Goal: Task Accomplishment & Management: Manage account settings

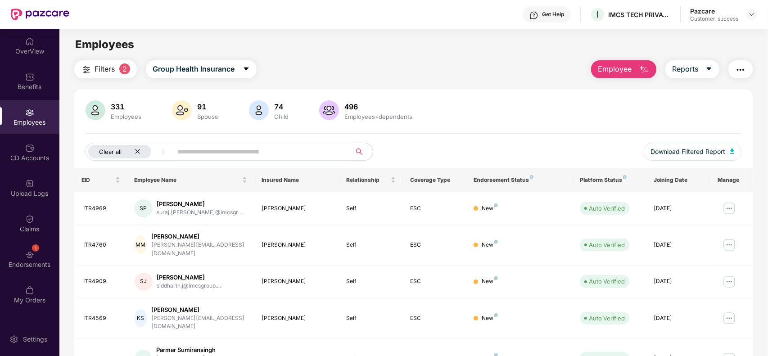
click at [139, 151] on icon "close" at bounding box center [138, 152] width 6 height 6
click at [703, 151] on span "Download Filtered Report" at bounding box center [688, 152] width 75 height 10
click at [246, 151] on input "text" at bounding box center [223, 152] width 162 height 14
paste input "**********"
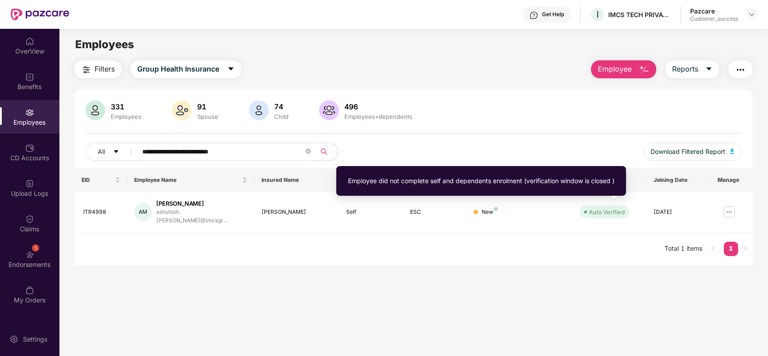
type input "**********"
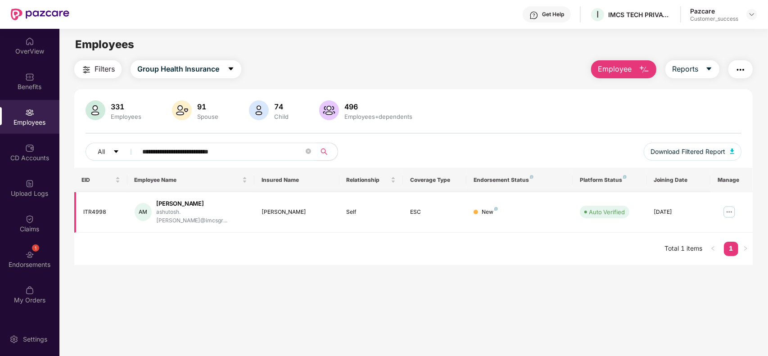
click at [731, 211] on img at bounding box center [729, 212] width 14 height 14
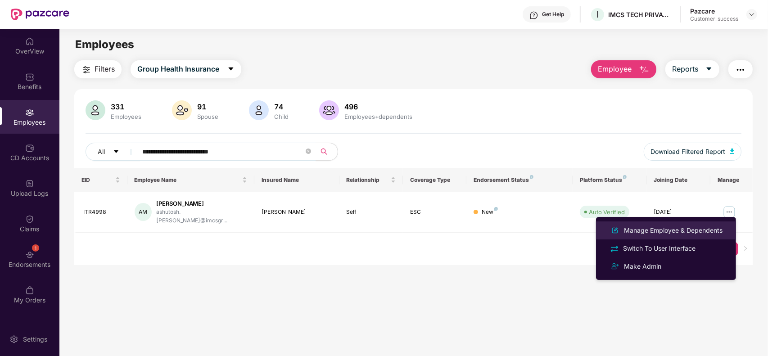
click at [650, 229] on div "Manage Employee & Dependents" at bounding box center [673, 230] width 102 height 10
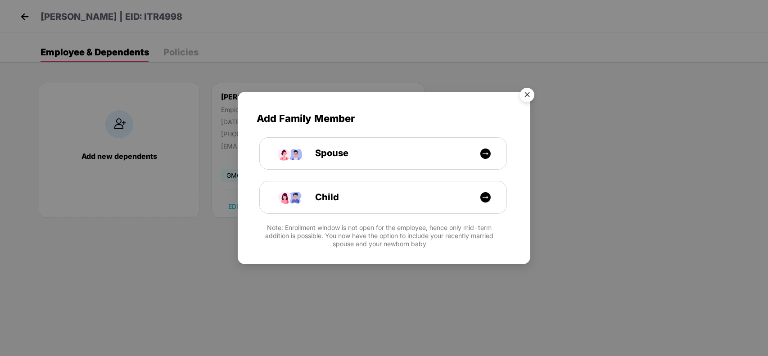
click at [529, 89] on img "Close" at bounding box center [526, 96] width 25 height 25
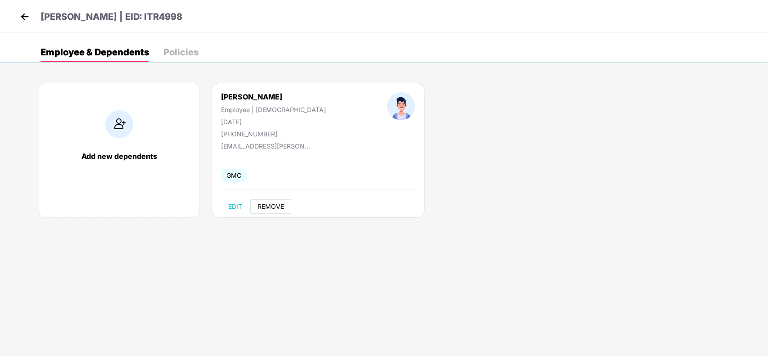
click at [277, 211] on button "REMOVE" at bounding box center [270, 206] width 41 height 14
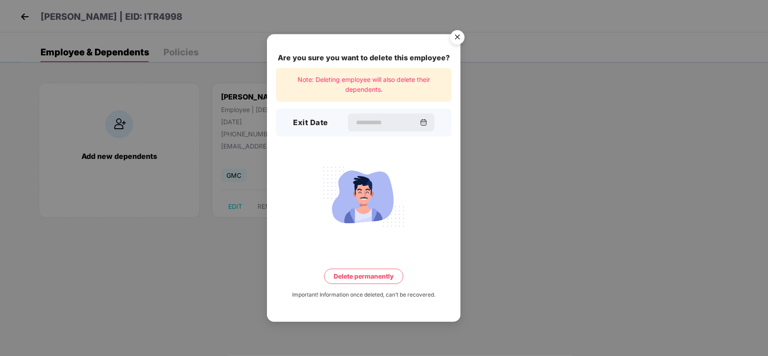
click at [404, 113] on div "Exit Date" at bounding box center [364, 122] width 176 height 28
click at [392, 118] on input at bounding box center [387, 122] width 65 height 9
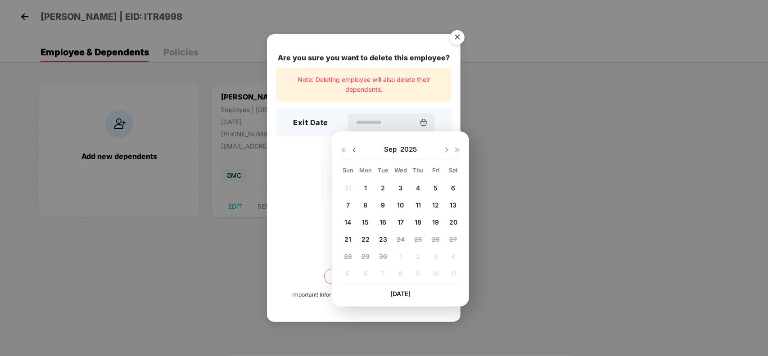
click at [417, 204] on span "11" at bounding box center [417, 205] width 5 height 8
type input "**********"
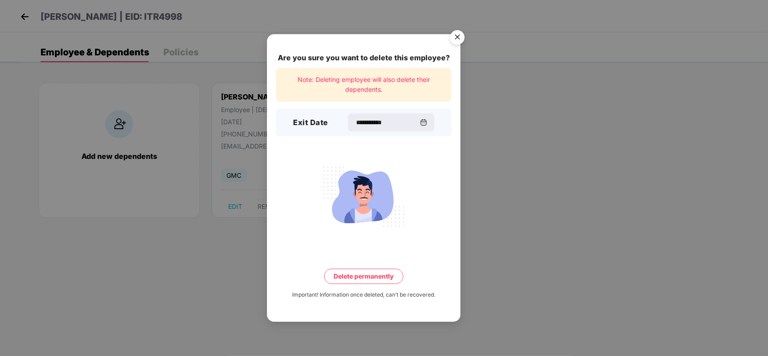
click at [361, 275] on button "Delete permanently" at bounding box center [363, 276] width 79 height 15
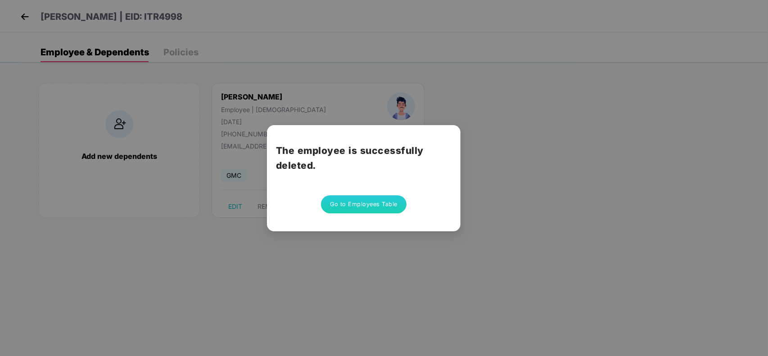
click at [332, 196] on button "Go to Employees Table" at bounding box center [364, 204] width 86 height 18
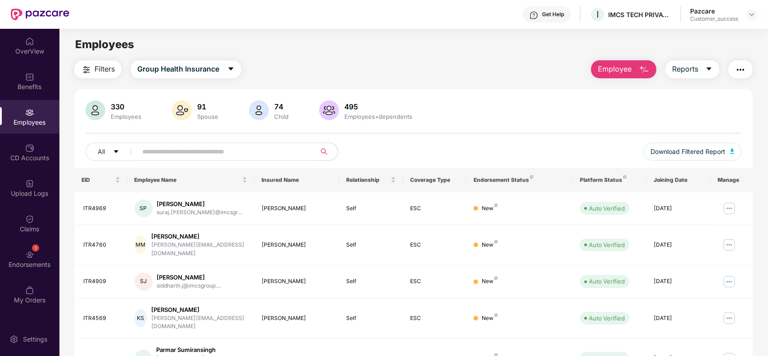
click at [228, 157] on input "text" at bounding box center [223, 152] width 162 height 14
paste input "**********"
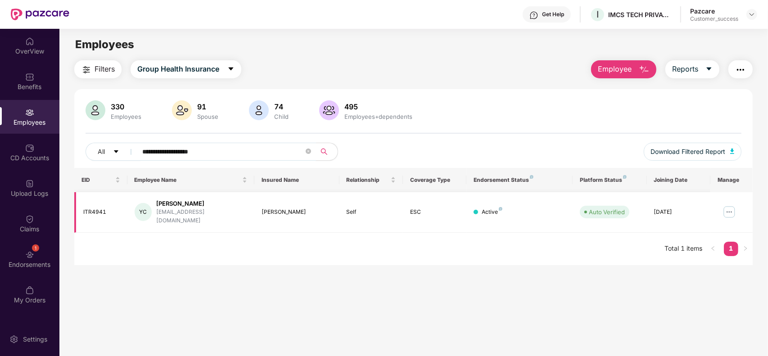
type input "**********"
click at [729, 205] on img at bounding box center [729, 212] width 14 height 14
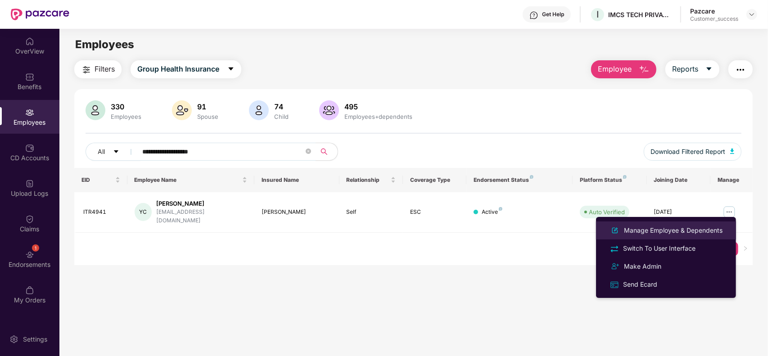
click at [667, 230] on div "Manage Employee & Dependents" at bounding box center [673, 230] width 102 height 10
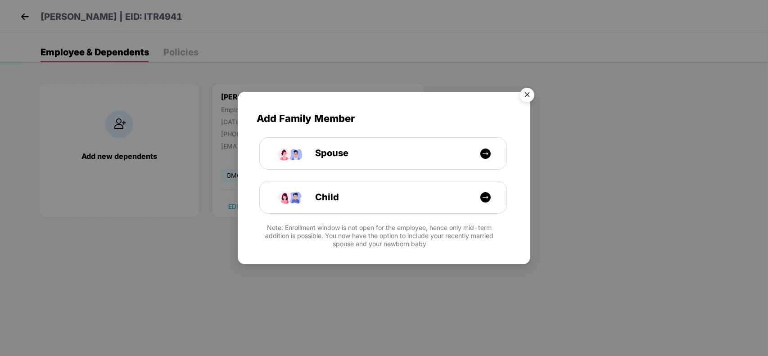
click at [524, 88] on img "Close" at bounding box center [526, 96] width 25 height 25
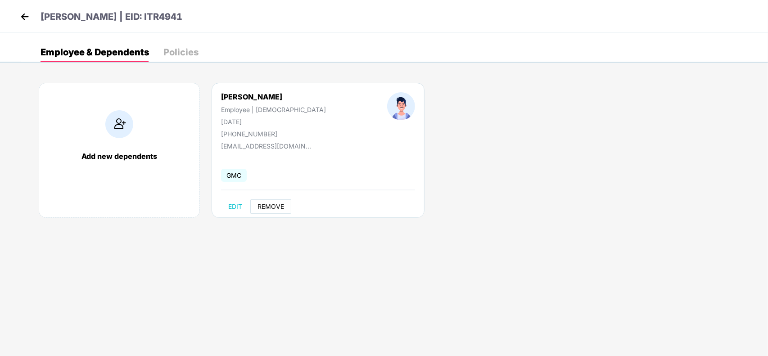
click at [262, 205] on span "REMOVE" at bounding box center [270, 206] width 27 height 7
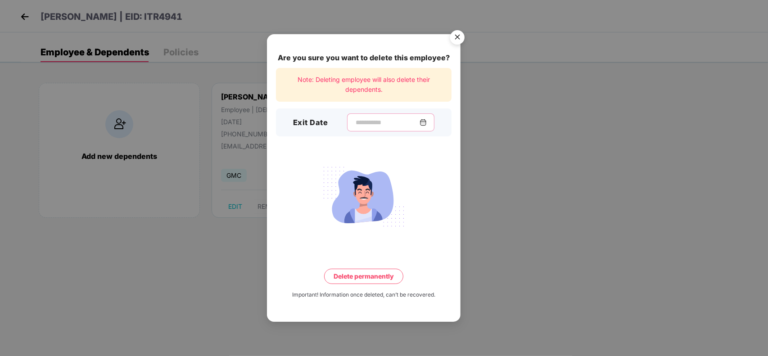
click at [392, 123] on input at bounding box center [387, 122] width 65 height 9
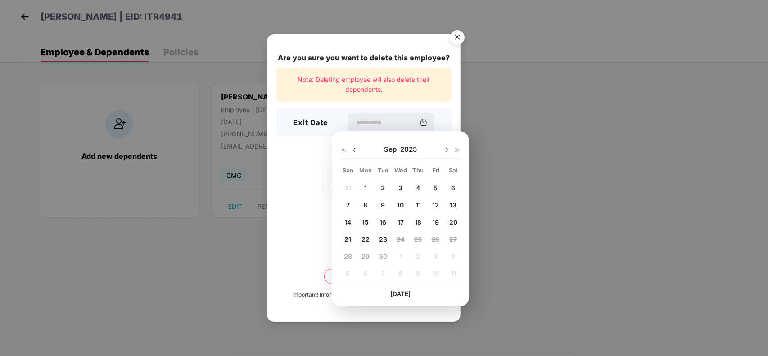
click at [433, 219] on span "19" at bounding box center [435, 222] width 7 height 8
type input "**********"
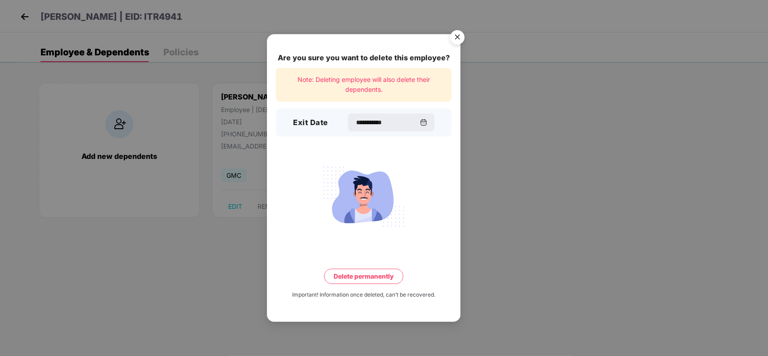
click at [345, 273] on button "Delete permanently" at bounding box center [363, 276] width 79 height 15
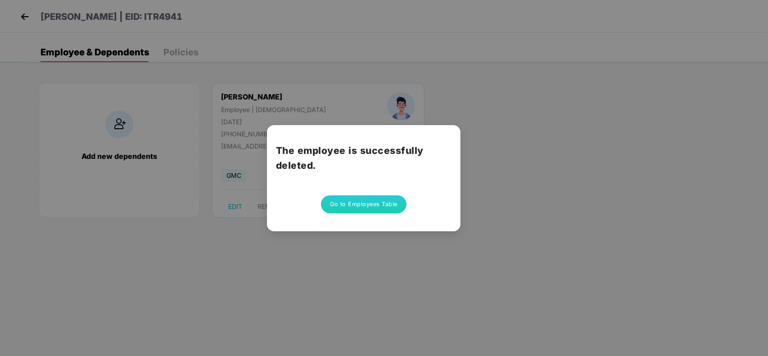
click at [379, 201] on button "Go to Employees Table" at bounding box center [364, 204] width 86 height 18
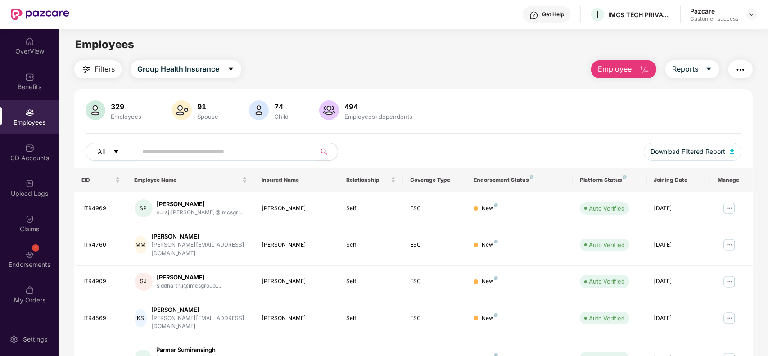
click at [242, 151] on input "text" at bounding box center [223, 152] width 162 height 14
paste input "**********"
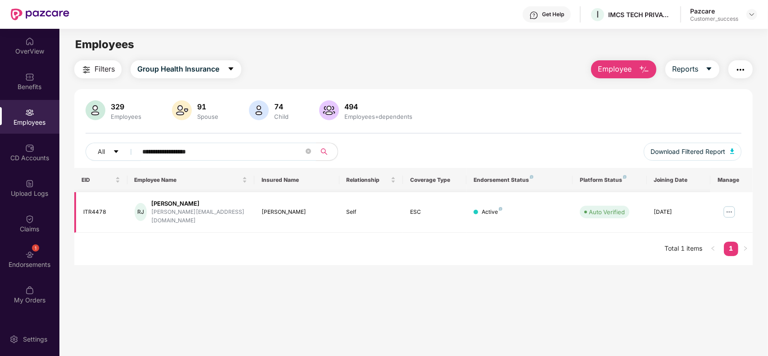
type input "**********"
click at [730, 205] on img at bounding box center [729, 212] width 14 height 14
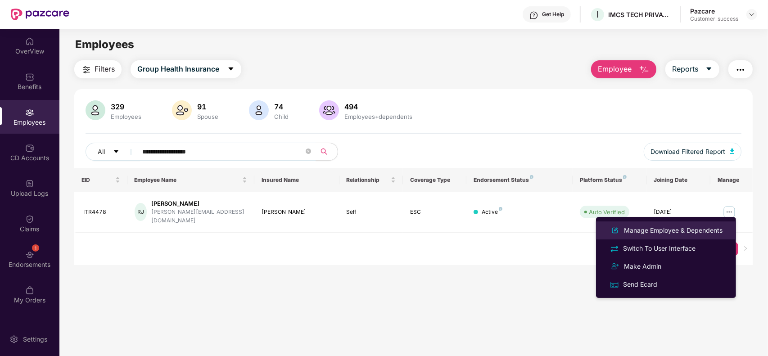
click at [694, 228] on div "Manage Employee & Dependents" at bounding box center [673, 230] width 102 height 10
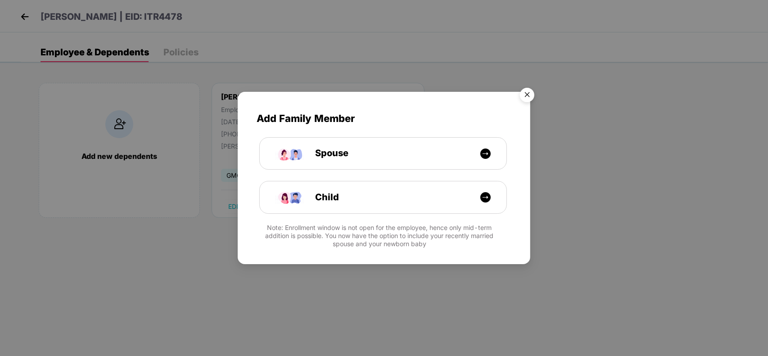
click at [529, 90] on img "Close" at bounding box center [526, 96] width 25 height 25
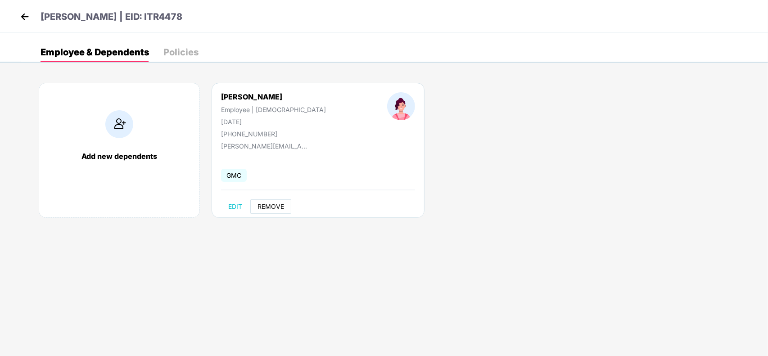
click at [270, 204] on span "REMOVE" at bounding box center [270, 206] width 27 height 7
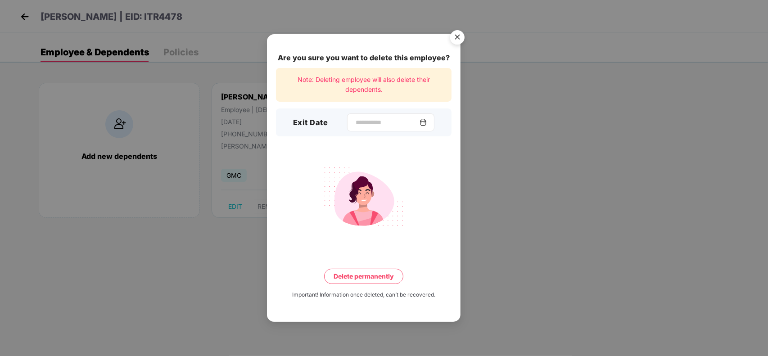
click at [426, 124] on img at bounding box center [422, 122] width 7 height 7
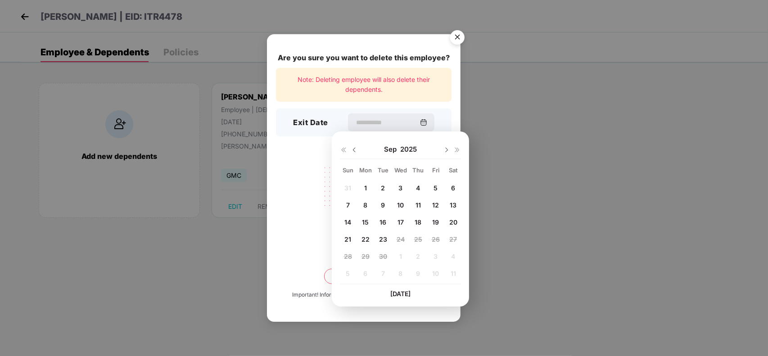
click at [417, 218] on span "18" at bounding box center [418, 222] width 7 height 8
type input "**********"
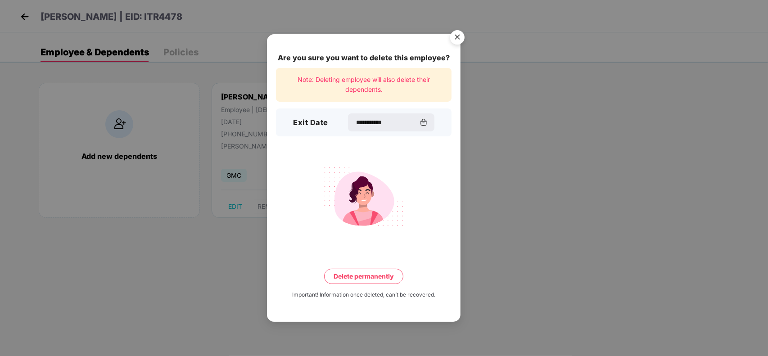
click at [365, 272] on button "Delete permanently" at bounding box center [363, 276] width 79 height 15
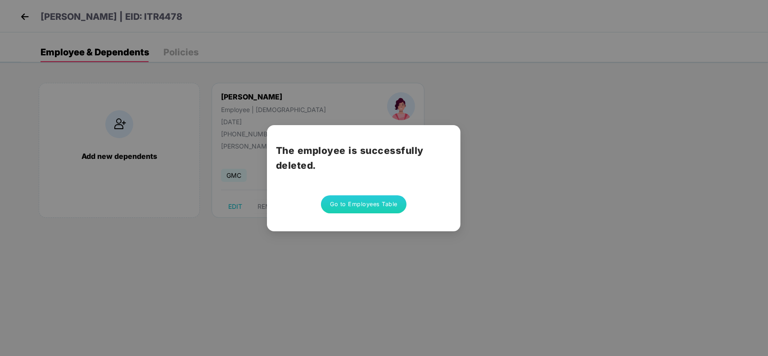
click at [339, 206] on button "Go to Employees Table" at bounding box center [364, 204] width 86 height 18
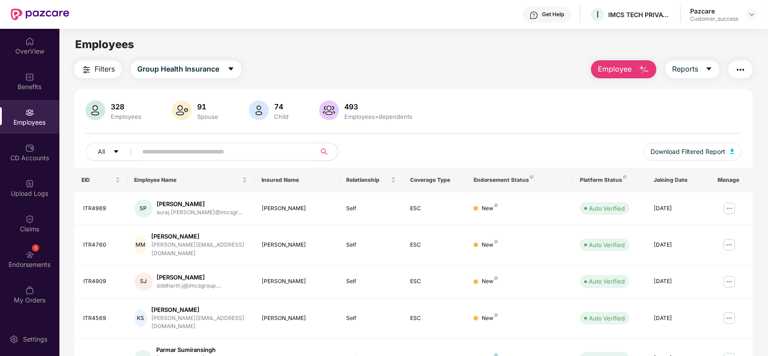
paste input "**********"
click at [194, 151] on input "**********" at bounding box center [223, 152] width 162 height 14
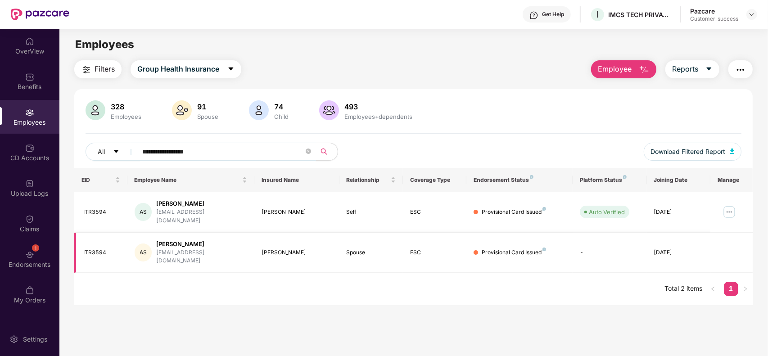
type input "**********"
click at [726, 206] on img at bounding box center [729, 212] width 14 height 14
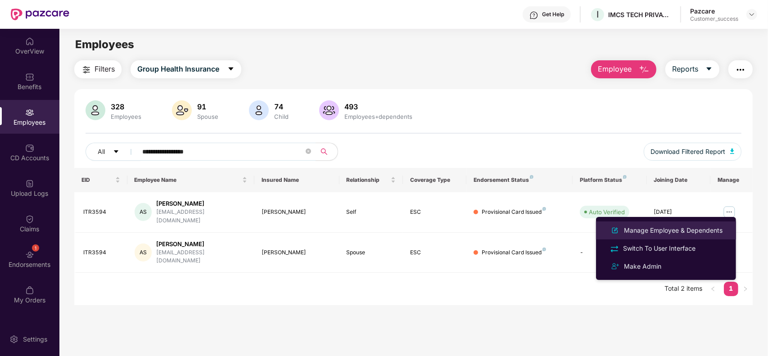
click at [676, 226] on div "Manage Employee & Dependents" at bounding box center [673, 230] width 102 height 10
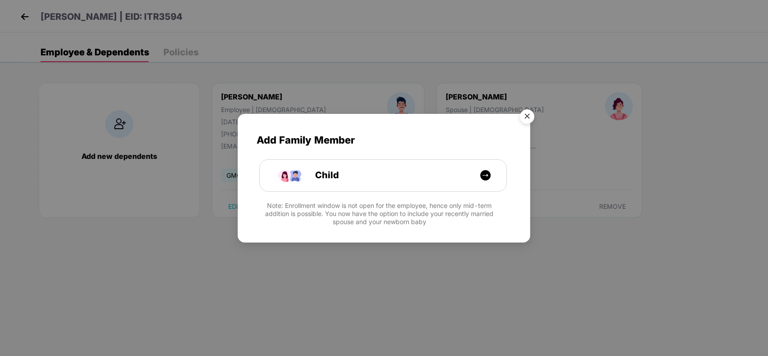
click at [523, 124] on img "Close" at bounding box center [526, 117] width 25 height 25
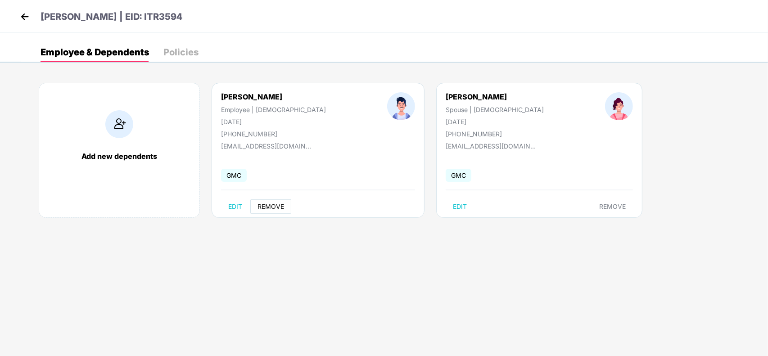
click at [259, 207] on span "REMOVE" at bounding box center [270, 206] width 27 height 7
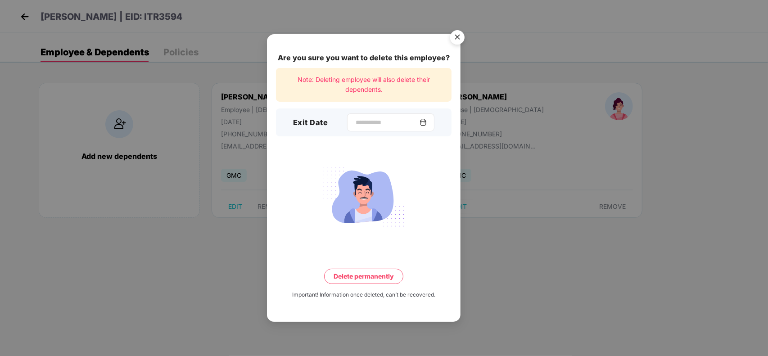
click at [413, 117] on div at bounding box center [390, 122] width 87 height 18
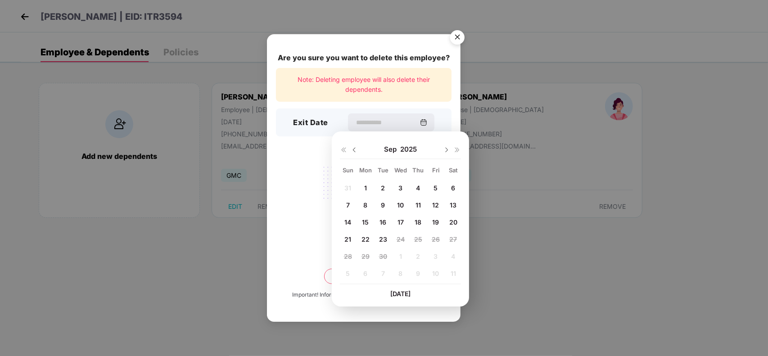
click at [431, 216] on div "19" at bounding box center [436, 222] width 14 height 14
type input "**********"
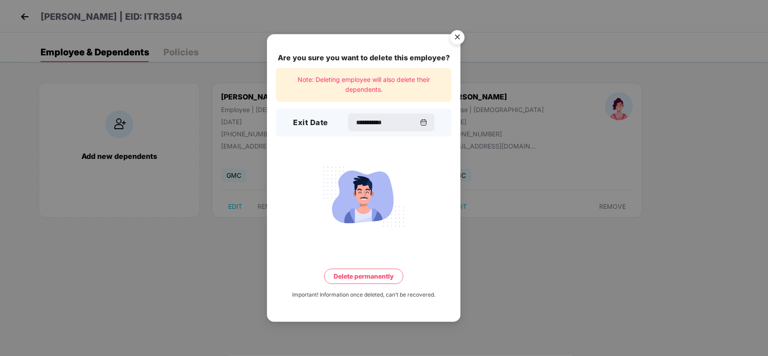
click at [354, 279] on button "Delete permanently" at bounding box center [363, 276] width 79 height 15
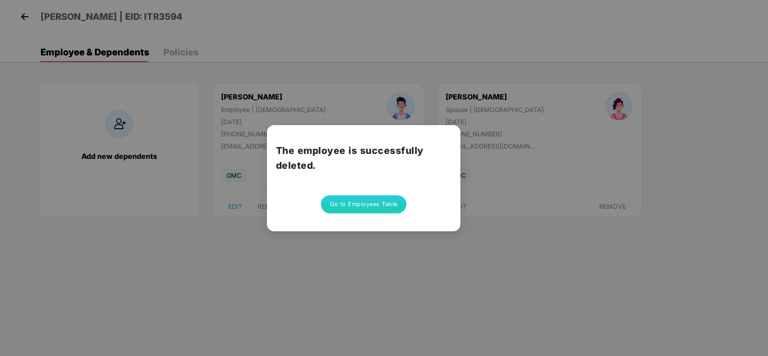
click at [359, 205] on button "Go to Employees Table" at bounding box center [364, 204] width 86 height 18
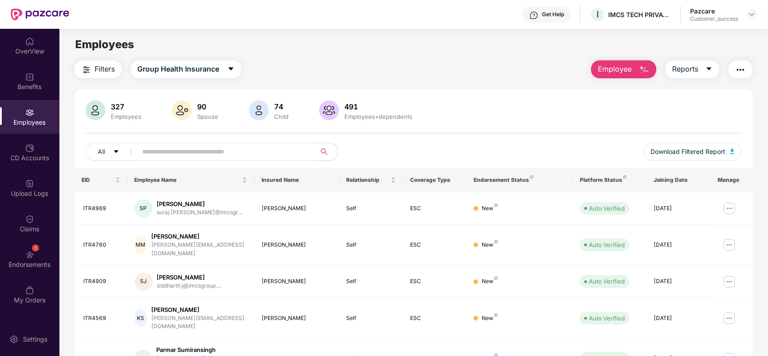
click at [197, 149] on input "text" at bounding box center [223, 152] width 162 height 14
paste input "**********"
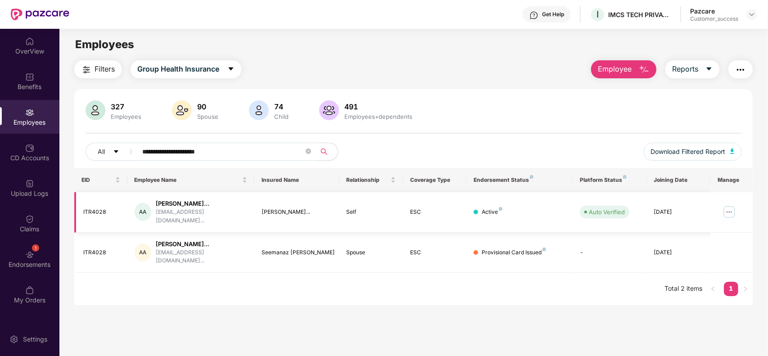
type input "**********"
click at [732, 205] on img at bounding box center [729, 212] width 14 height 14
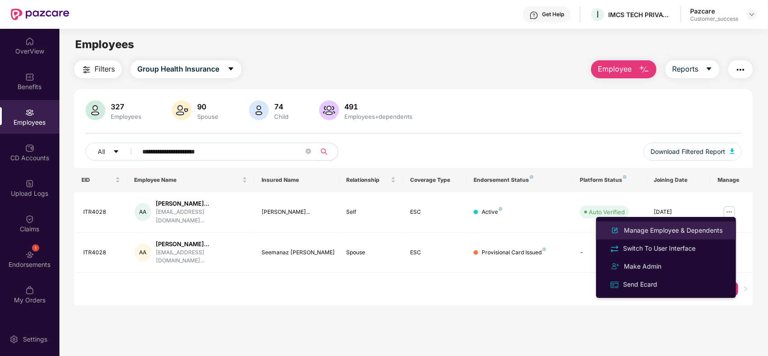
click at [660, 233] on div "Manage Employee & Dependents" at bounding box center [673, 230] width 102 height 10
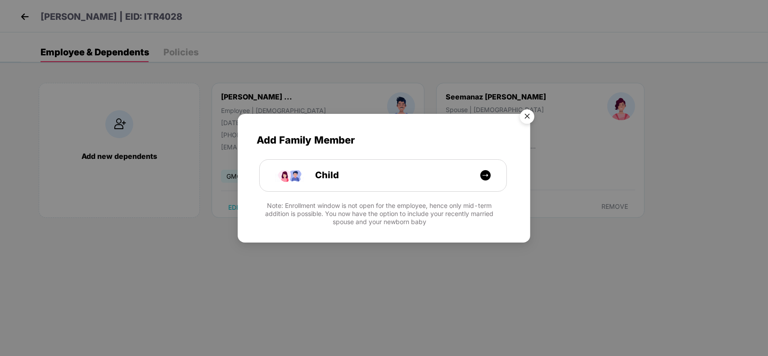
click at [528, 113] on img "Close" at bounding box center [526, 117] width 25 height 25
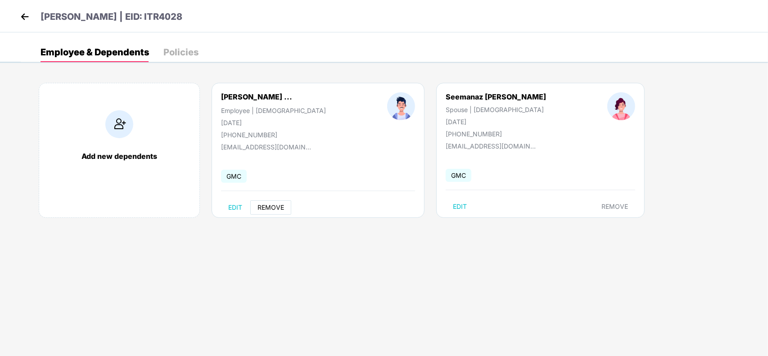
click at [264, 208] on span "REMOVE" at bounding box center [270, 207] width 27 height 7
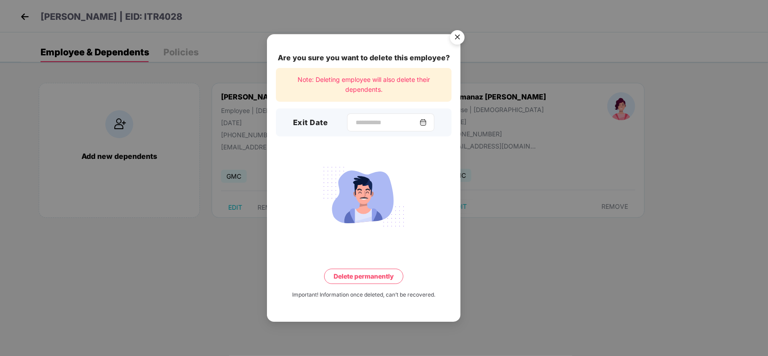
click at [427, 122] on img at bounding box center [422, 122] width 7 height 7
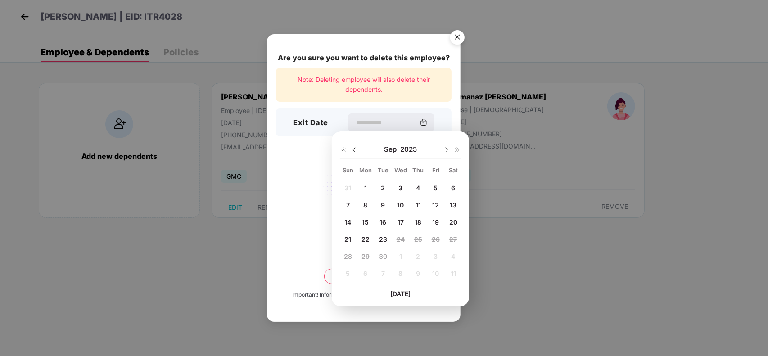
click at [437, 221] on span "19" at bounding box center [435, 222] width 7 height 8
type input "**********"
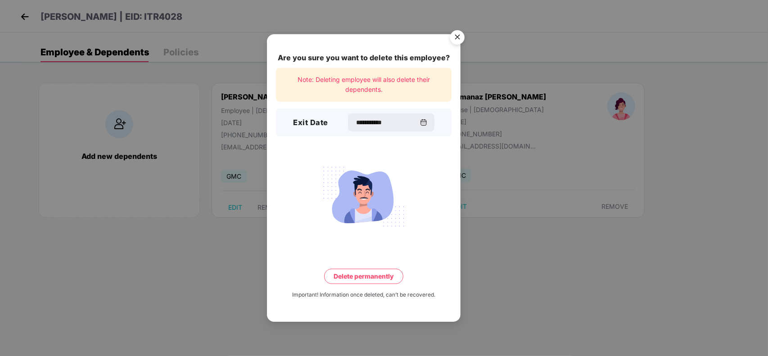
click at [373, 284] on div "**********" at bounding box center [364, 177] width 194 height 287
click at [376, 278] on button "Delete permanently" at bounding box center [363, 276] width 79 height 15
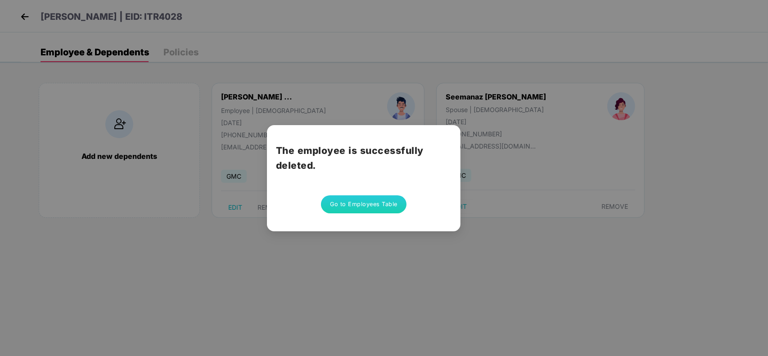
click at [377, 206] on button "Go to Employees Table" at bounding box center [364, 204] width 86 height 18
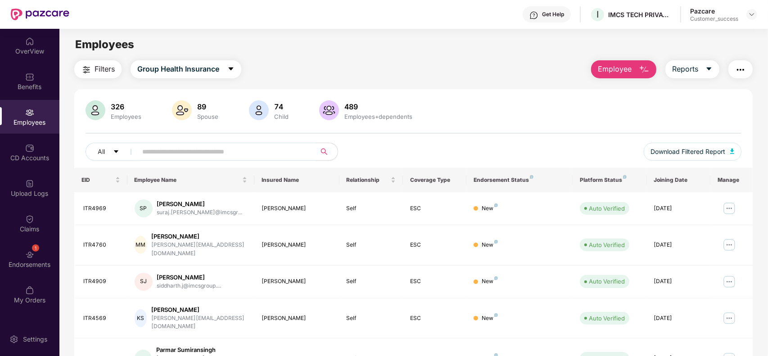
click at [100, 77] on button "Filters" at bounding box center [97, 69] width 47 height 18
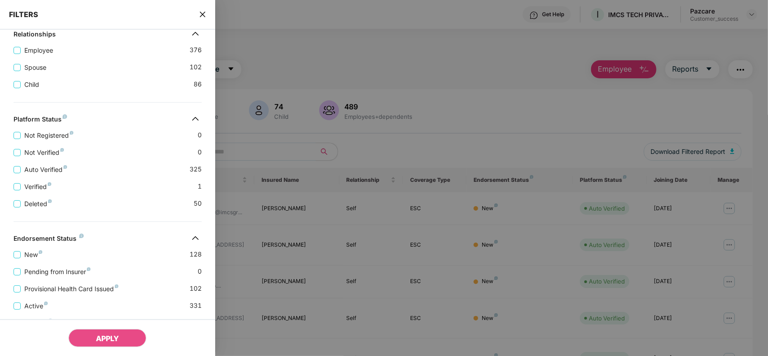
scroll to position [175, 0]
click at [26, 258] on span "New" at bounding box center [33, 254] width 25 height 10
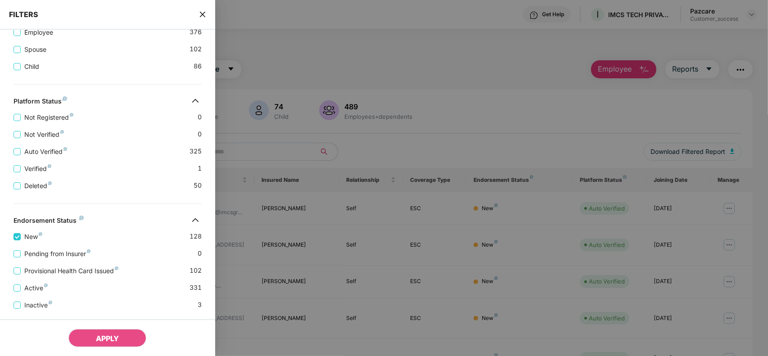
scroll to position [212, 0]
click at [54, 275] on span "Provisional Health Card Issued" at bounding box center [71, 270] width 101 height 10
click at [89, 340] on button "APPLY" at bounding box center [107, 338] width 78 height 18
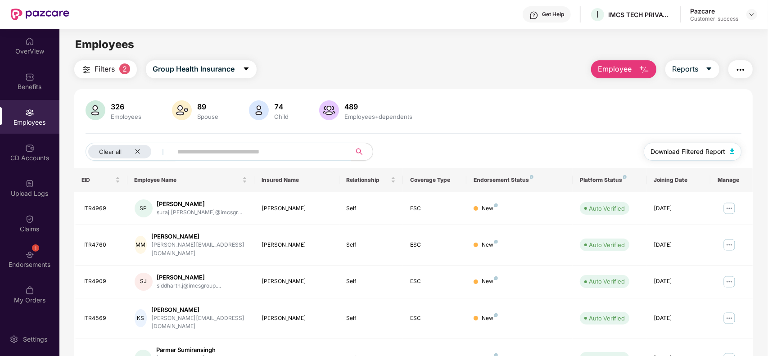
click at [699, 144] on button "Download Filtered Report" at bounding box center [693, 152] width 98 height 18
click at [26, 93] on div "Benefits" at bounding box center [29, 81] width 59 height 34
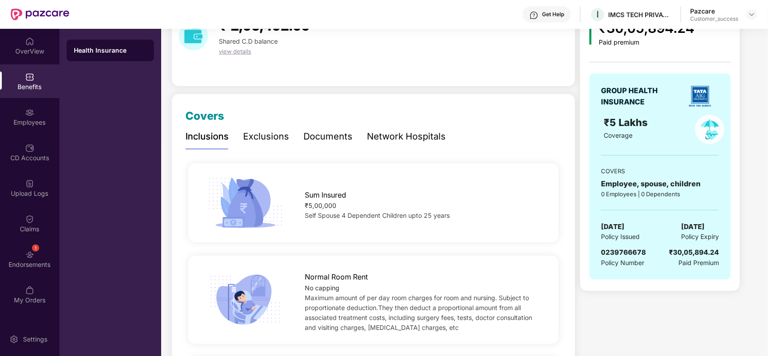
scroll to position [53, 0]
click at [616, 250] on span "0239766678" at bounding box center [623, 252] width 45 height 9
copy span "0239766678"
click at [314, 215] on span "Self Spouse 4 Dependent Children upto 25 years" at bounding box center [377, 215] width 145 height 8
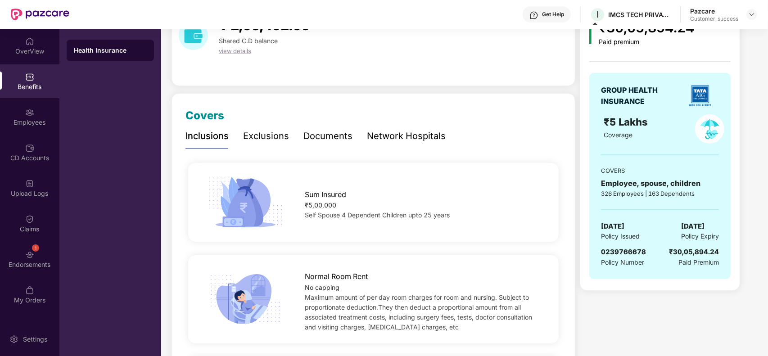
click at [625, 249] on span "0239766678" at bounding box center [623, 252] width 45 height 9
copy span "0239766678"
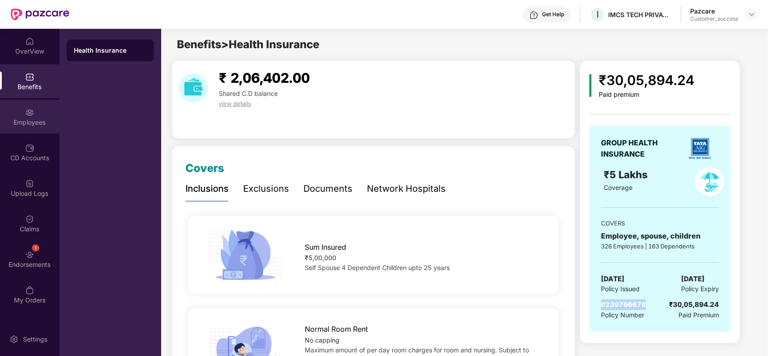
click at [27, 111] on img at bounding box center [29, 112] width 9 height 9
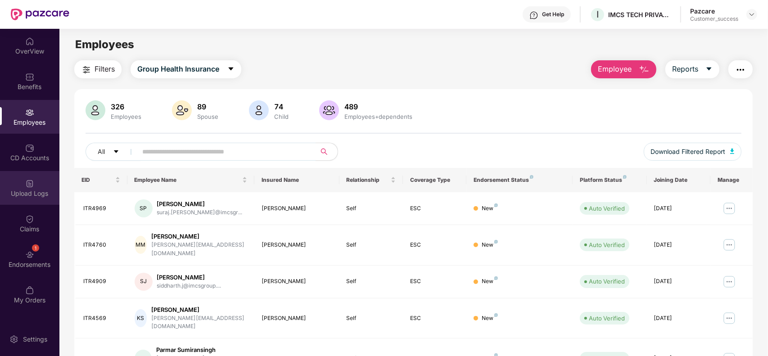
click at [21, 183] on div "Upload Logs" at bounding box center [29, 188] width 59 height 34
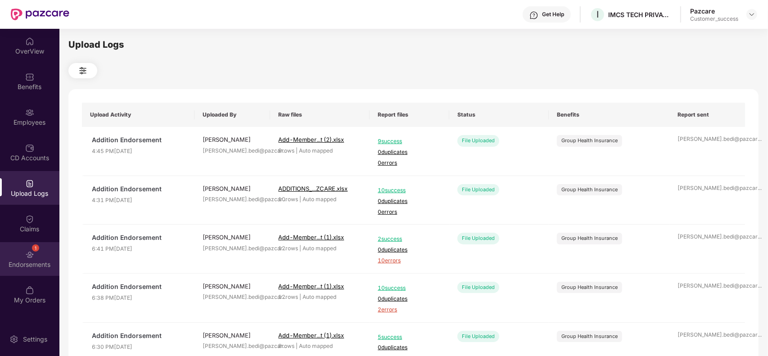
click at [28, 261] on div "Endorsements" at bounding box center [29, 264] width 59 height 9
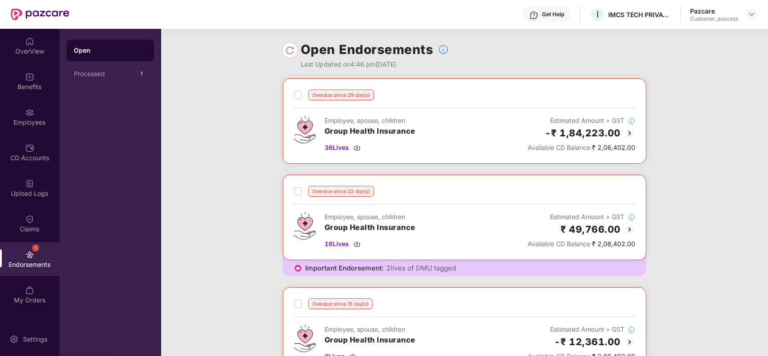
click at [296, 41] on div "Open Endorsements Last Updated on 4:46 pm, 23 Sep 2025" at bounding box center [465, 54] width 364 height 50
click at [289, 46] on img at bounding box center [289, 50] width 9 height 9
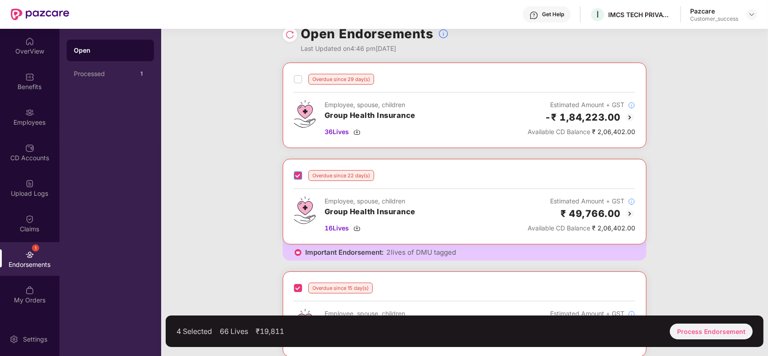
scroll to position [14, 0]
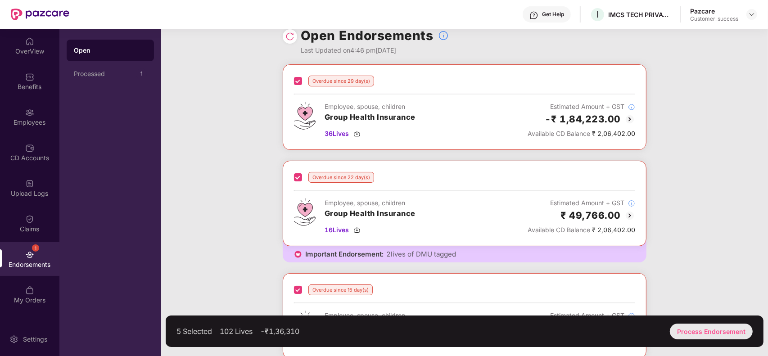
click at [676, 325] on div "Process Endorsement" at bounding box center [711, 332] width 83 height 16
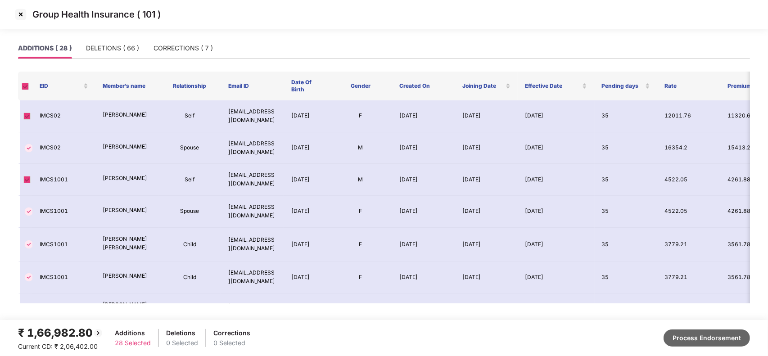
click at [687, 339] on button "Process Endorsement" at bounding box center [706, 337] width 86 height 17
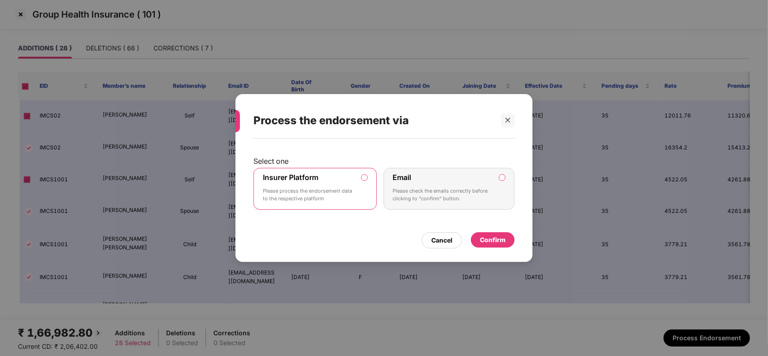
click at [419, 174] on div "Email Please check the emails correctly before clicking to “confirm” button." at bounding box center [443, 189] width 100 height 32
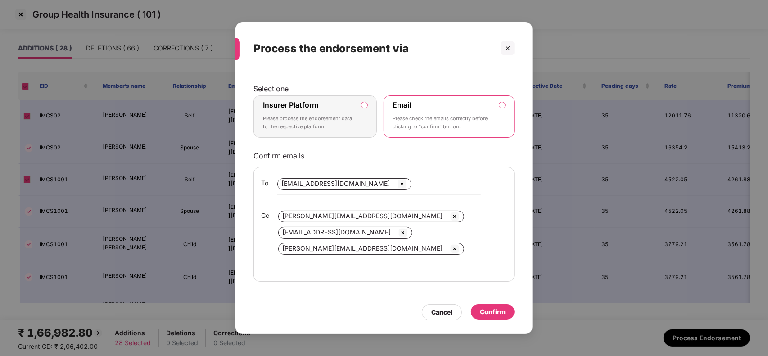
click at [449, 221] on img at bounding box center [454, 216] width 11 height 11
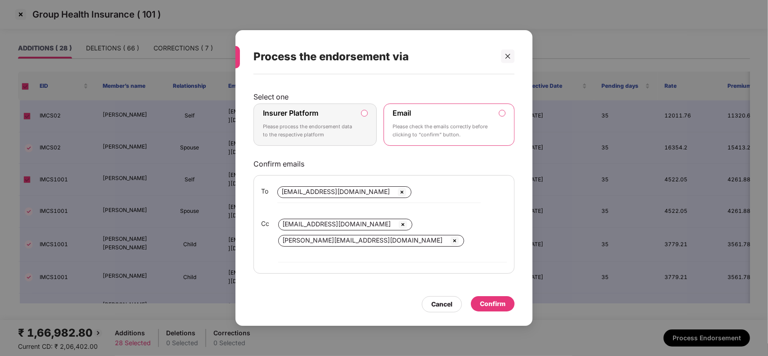
click at [397, 230] on img at bounding box center [402, 224] width 11 height 11
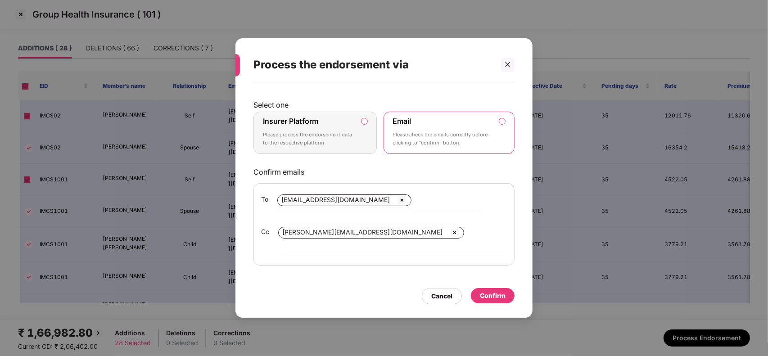
click at [449, 238] on img at bounding box center [454, 232] width 11 height 11
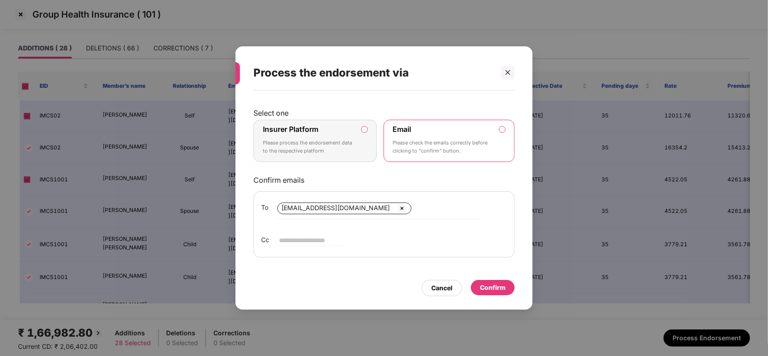
click at [397, 211] on img at bounding box center [402, 208] width 11 height 11
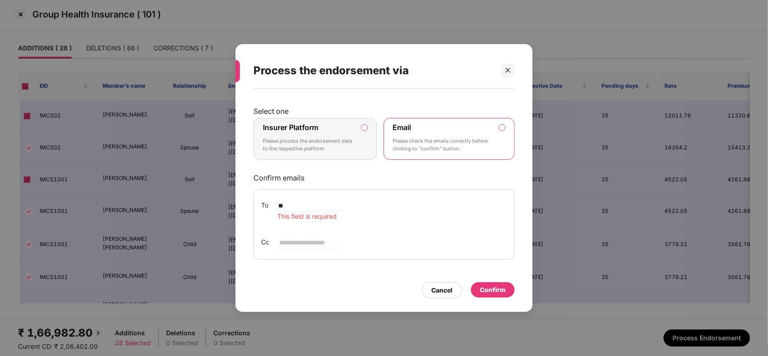
type input "**********"
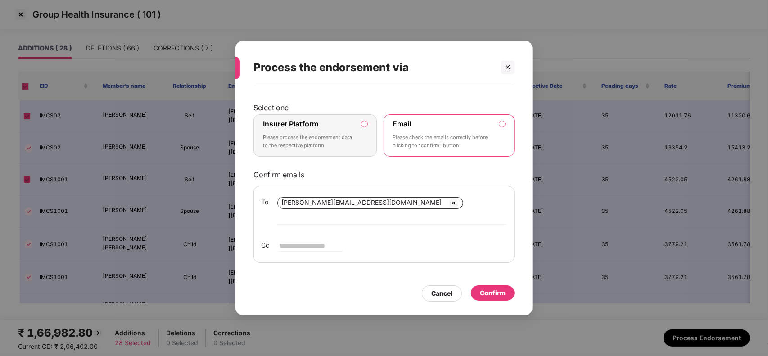
click at [471, 281] on div "Cancel Confirm" at bounding box center [383, 291] width 261 height 21
click at [484, 291] on div "Confirm" at bounding box center [493, 293] width 26 height 10
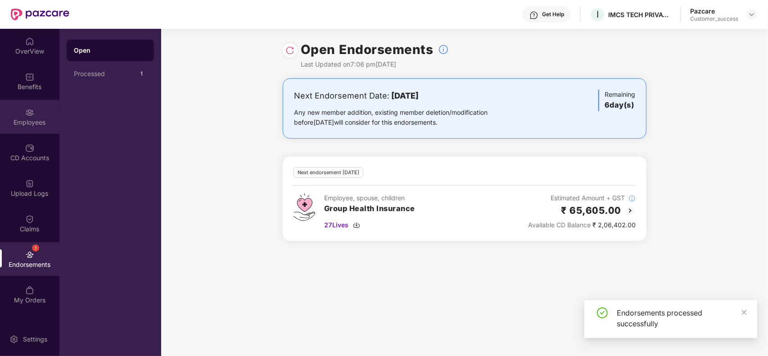
click at [29, 120] on div "Employees" at bounding box center [29, 122] width 59 height 9
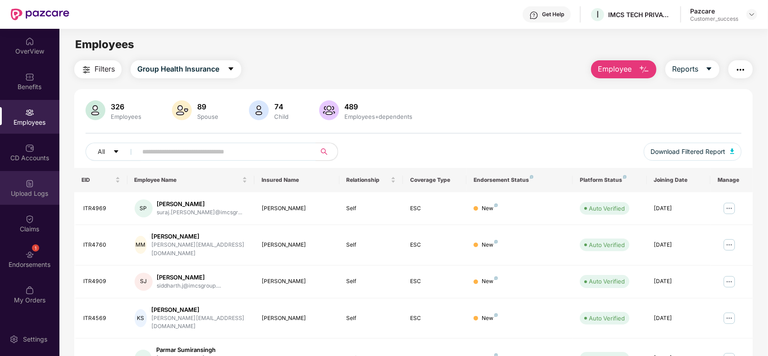
click at [29, 199] on div "Upload Logs" at bounding box center [29, 188] width 59 height 34
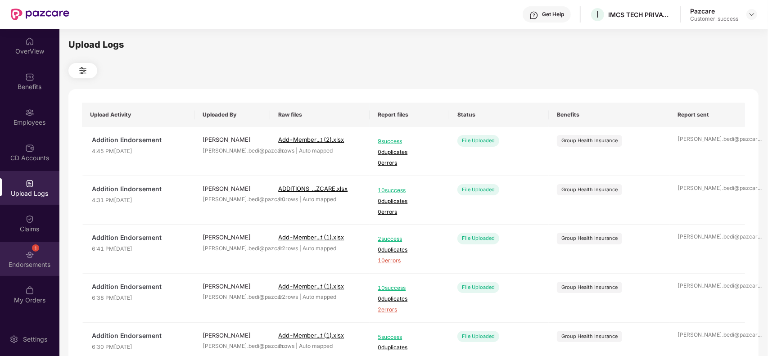
click at [32, 251] on img at bounding box center [29, 254] width 9 height 9
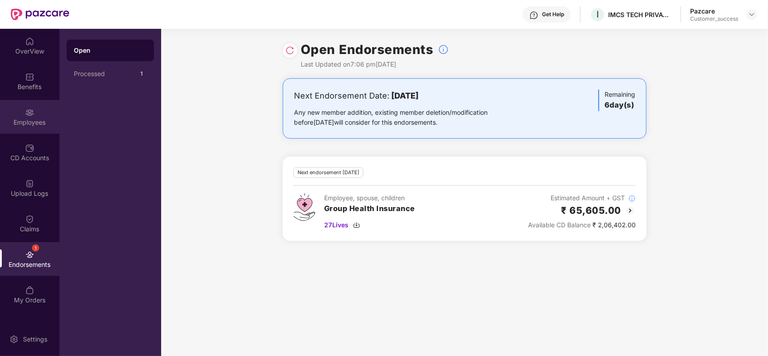
click at [23, 107] on div "Employees" at bounding box center [29, 117] width 59 height 34
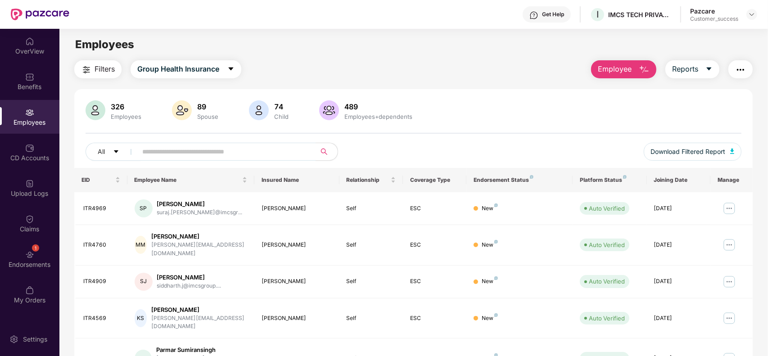
scroll to position [198, 0]
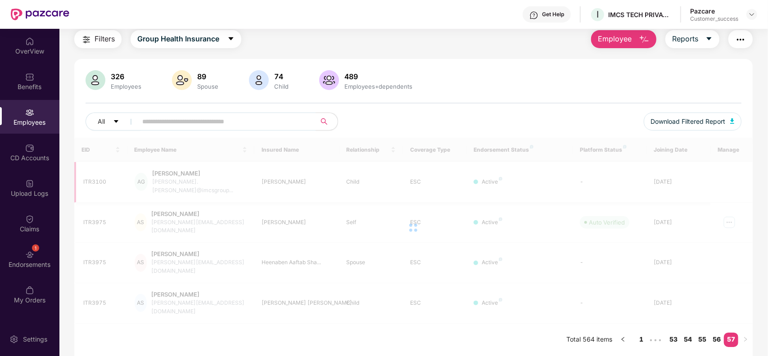
scroll to position [28, 0]
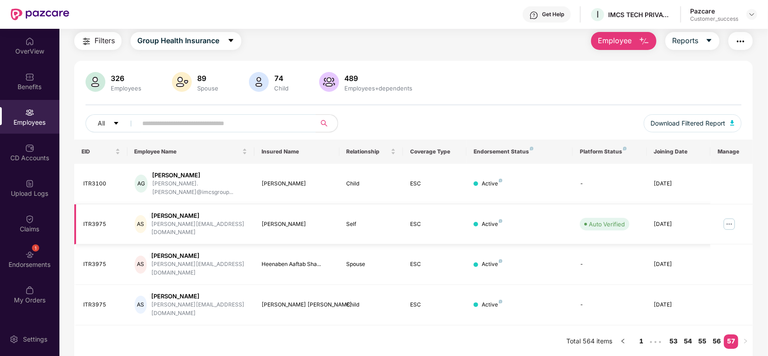
click at [727, 217] on img at bounding box center [729, 224] width 14 height 14
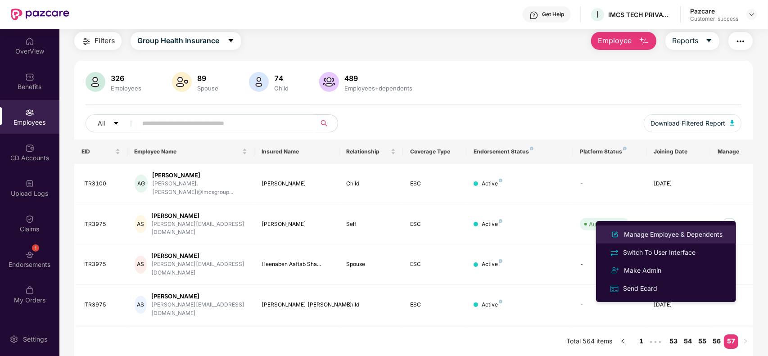
click at [677, 238] on div "Manage Employee & Dependents" at bounding box center [673, 235] width 102 height 10
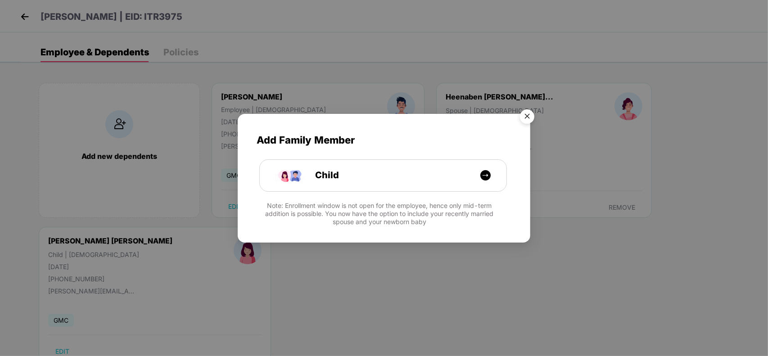
click at [531, 115] on img "Close" at bounding box center [526, 117] width 25 height 25
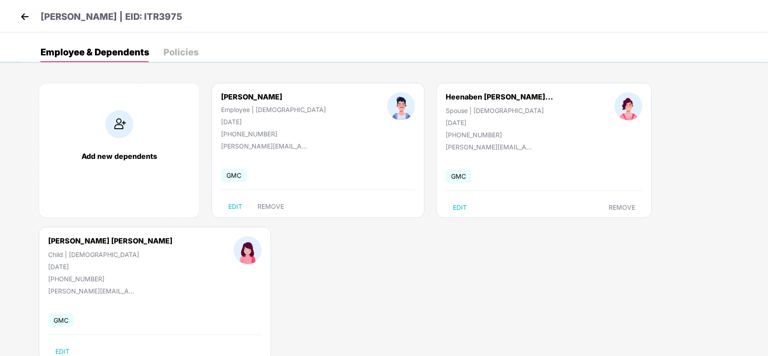
scroll to position [28, 0]
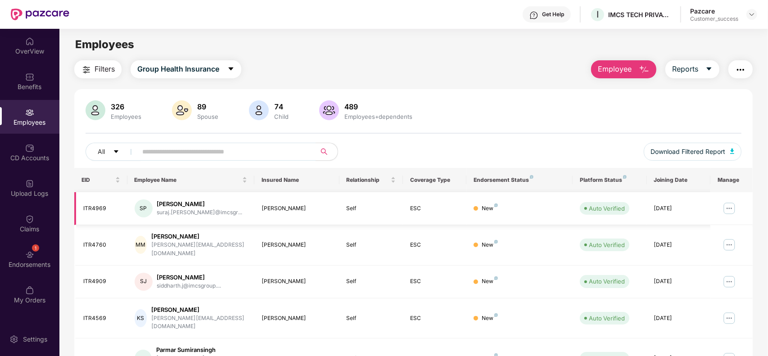
scroll to position [198, 0]
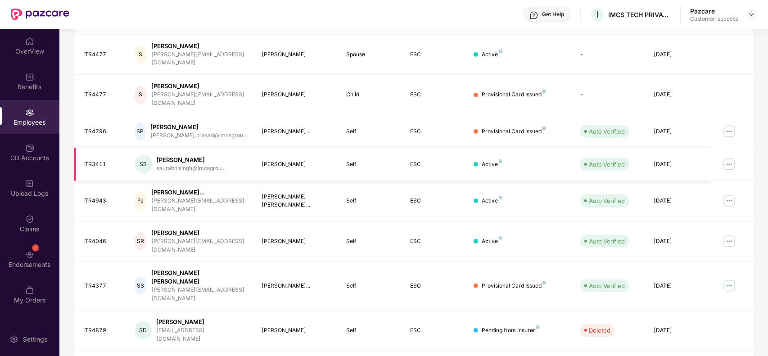
click at [727, 157] on img at bounding box center [729, 164] width 14 height 14
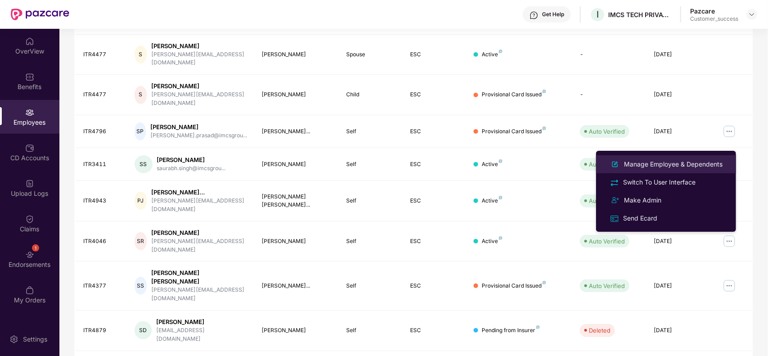
click at [680, 160] on div "Manage Employee & Dependents" at bounding box center [673, 164] width 102 height 10
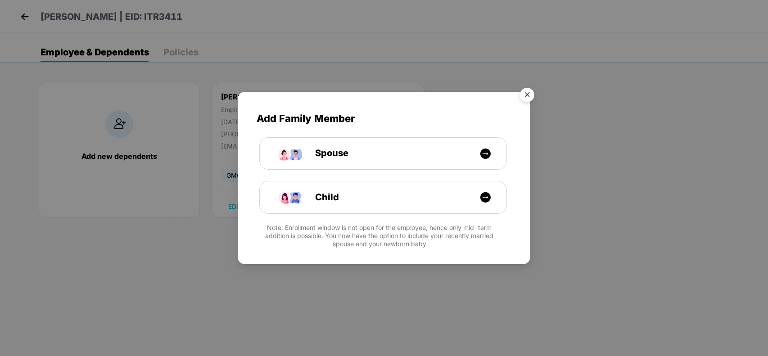
click at [517, 86] on img "Close" at bounding box center [526, 96] width 25 height 25
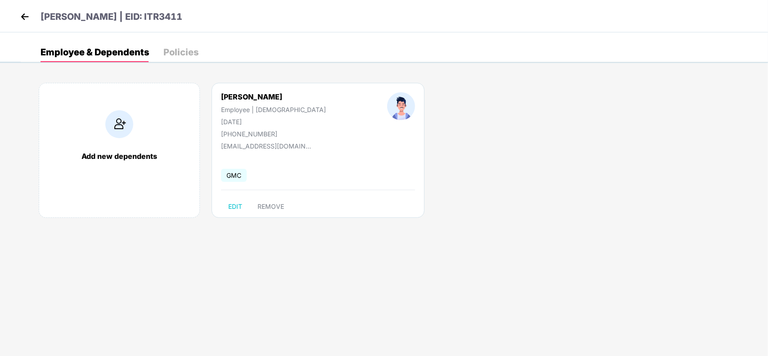
click at [349, 199] on div "EDIT REMOVE" at bounding box center [318, 206] width 194 height 14
click at [24, 15] on img at bounding box center [25, 17] width 14 height 14
